Goal: Transaction & Acquisition: Purchase product/service

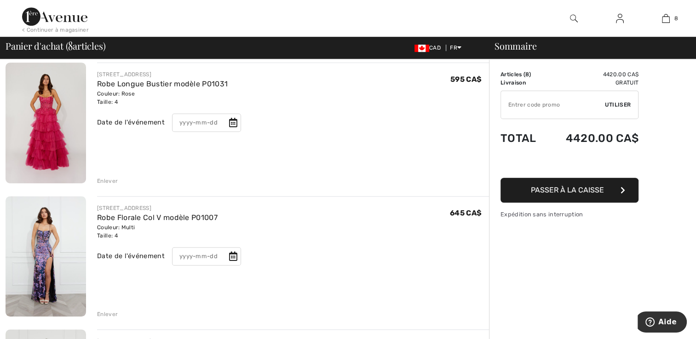
scroll to position [589, 0]
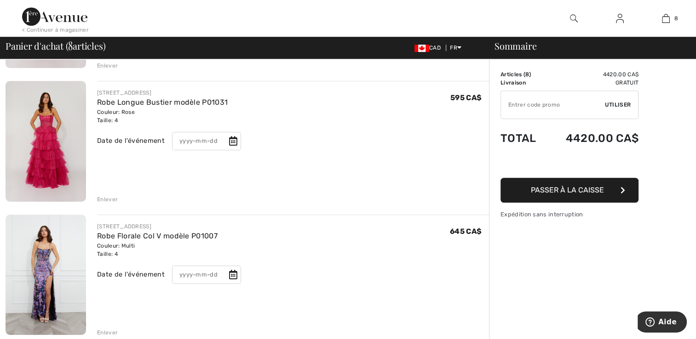
click at [39, 26] on div "< Continuer à magasiner" at bounding box center [55, 30] width 67 height 8
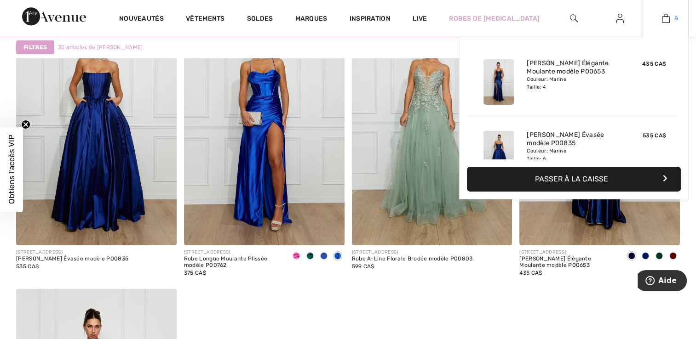
click at [668, 21] on img at bounding box center [666, 18] width 8 height 11
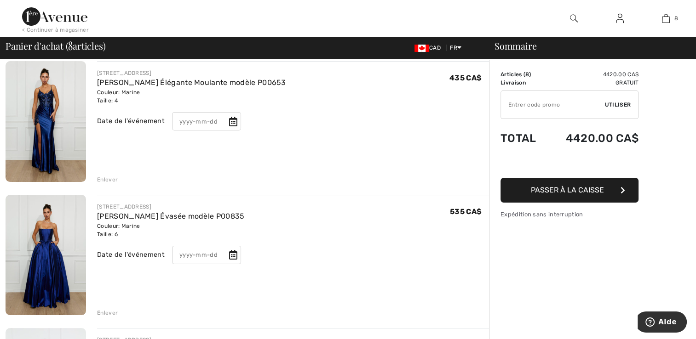
scroll to position [55, 0]
